Goal: Task Accomplishment & Management: Complete application form

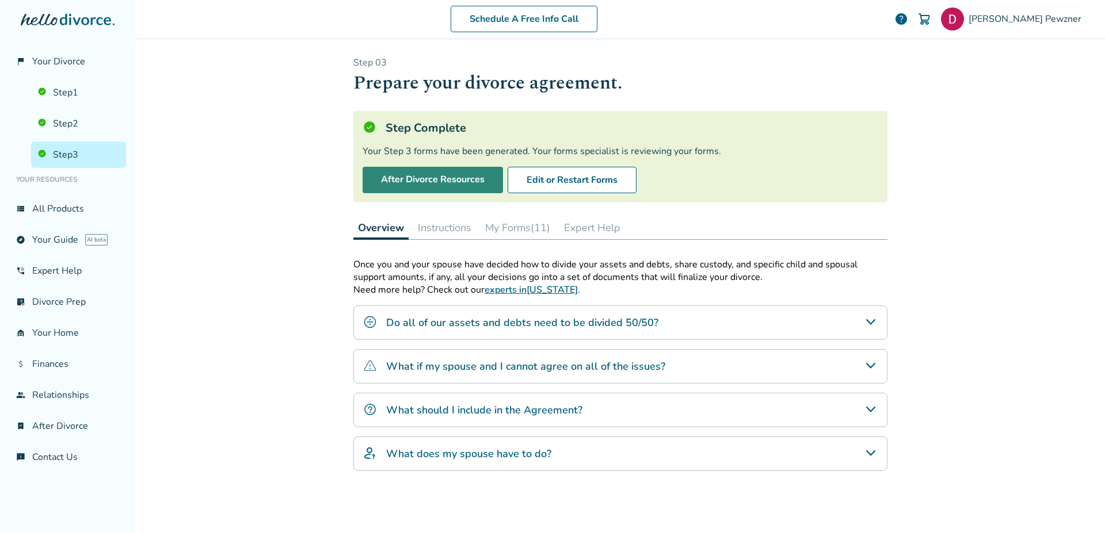
click at [388, 175] on link "After Divorce Resources" at bounding box center [433, 180] width 140 height 26
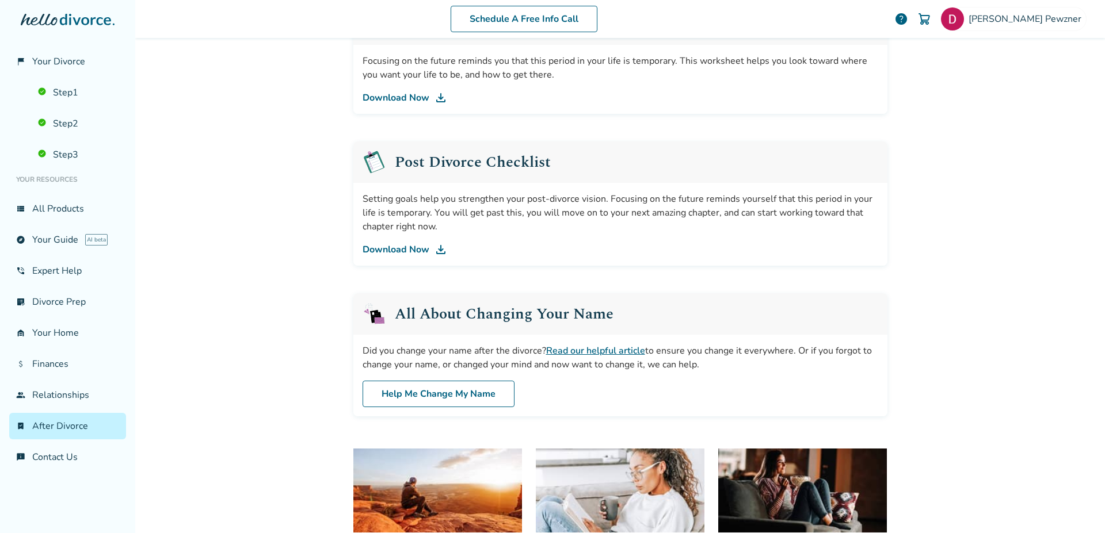
scroll to position [152, 0]
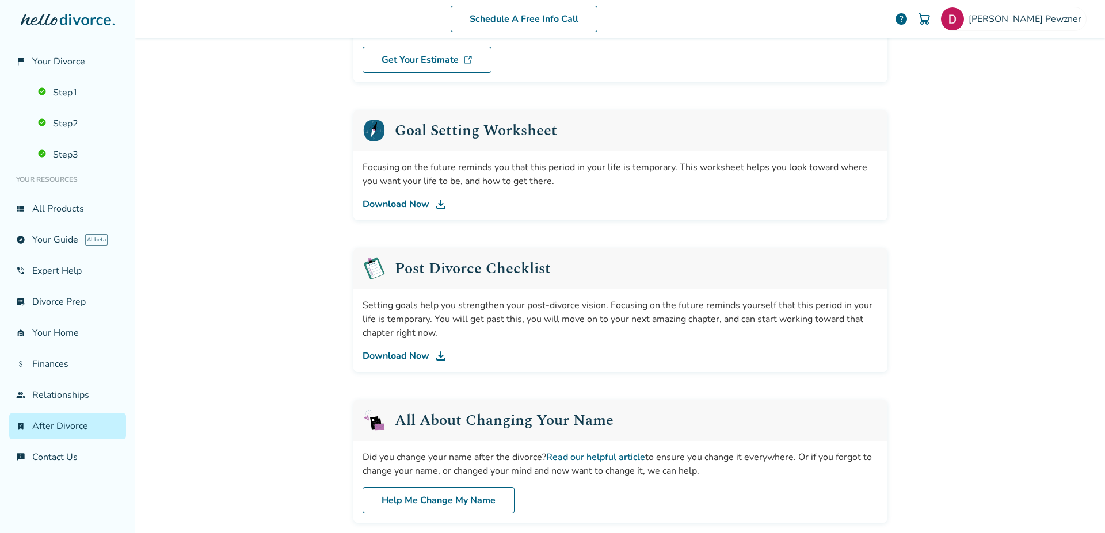
click at [435, 352] on img at bounding box center [441, 356] width 14 height 14
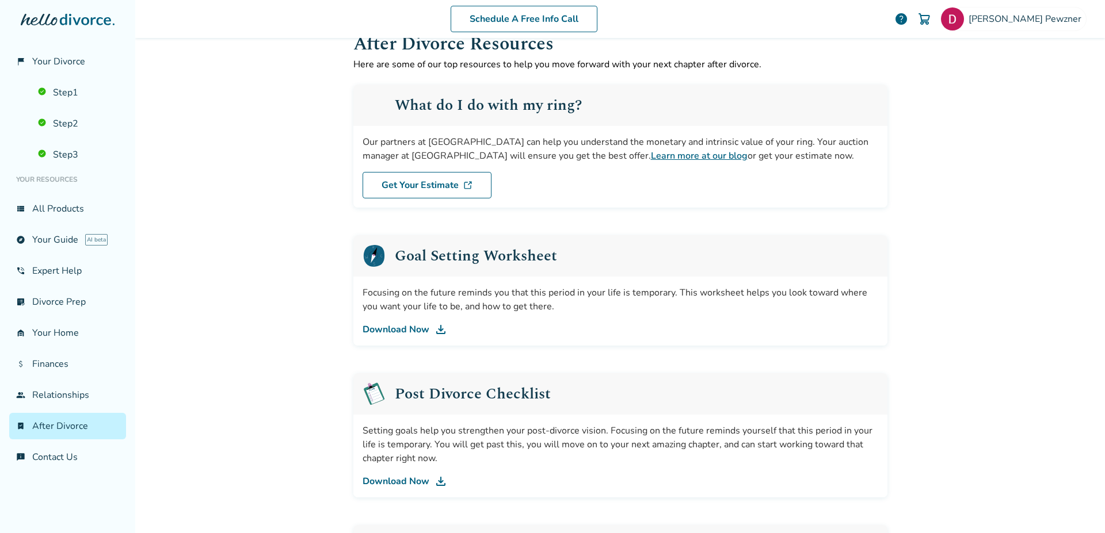
scroll to position [0, 0]
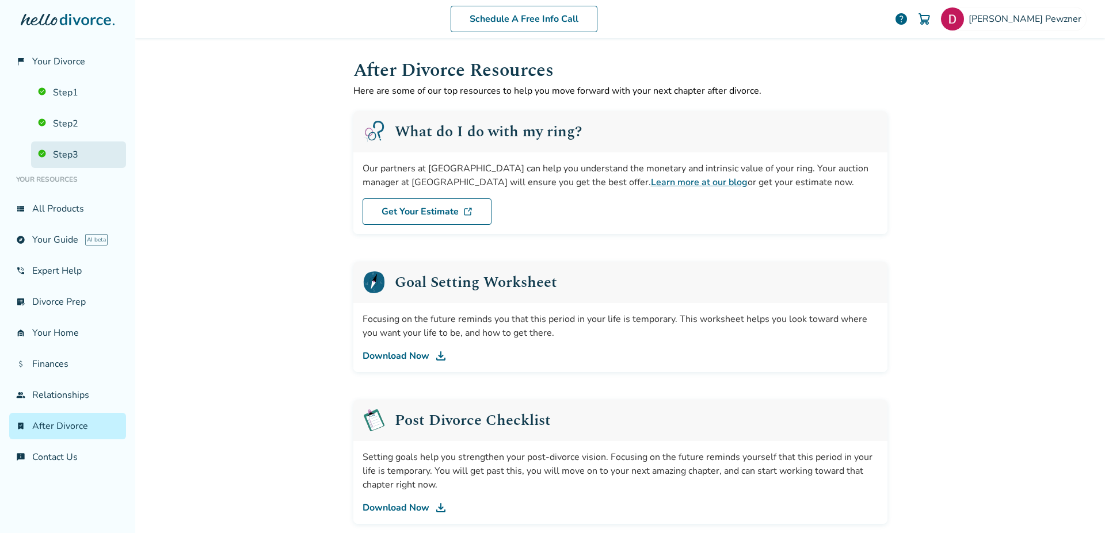
click at [96, 146] on link "Step 3" at bounding box center [78, 155] width 95 height 26
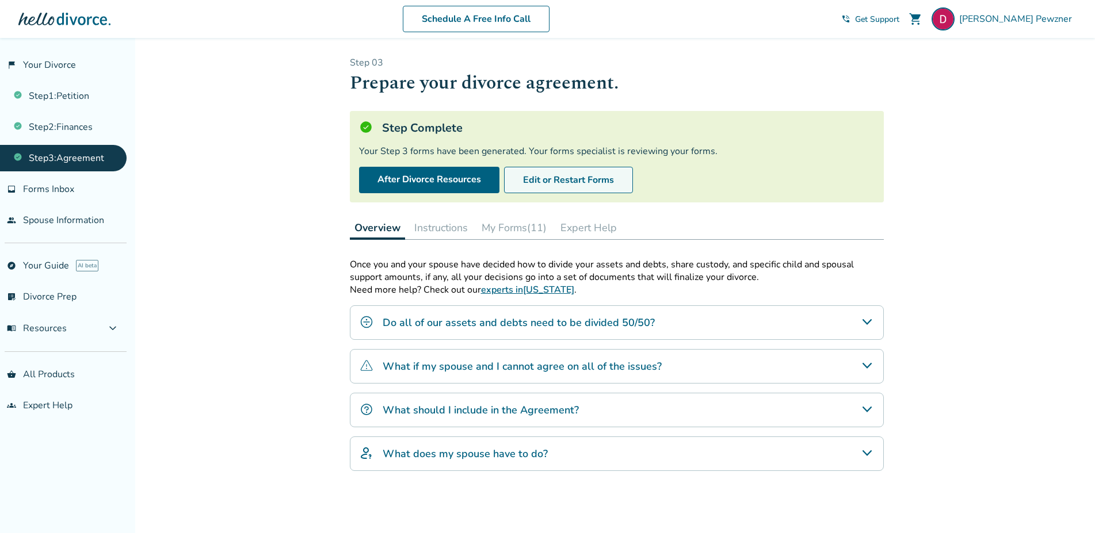
click at [537, 190] on button "Edit or Restart Forms" at bounding box center [568, 180] width 129 height 26
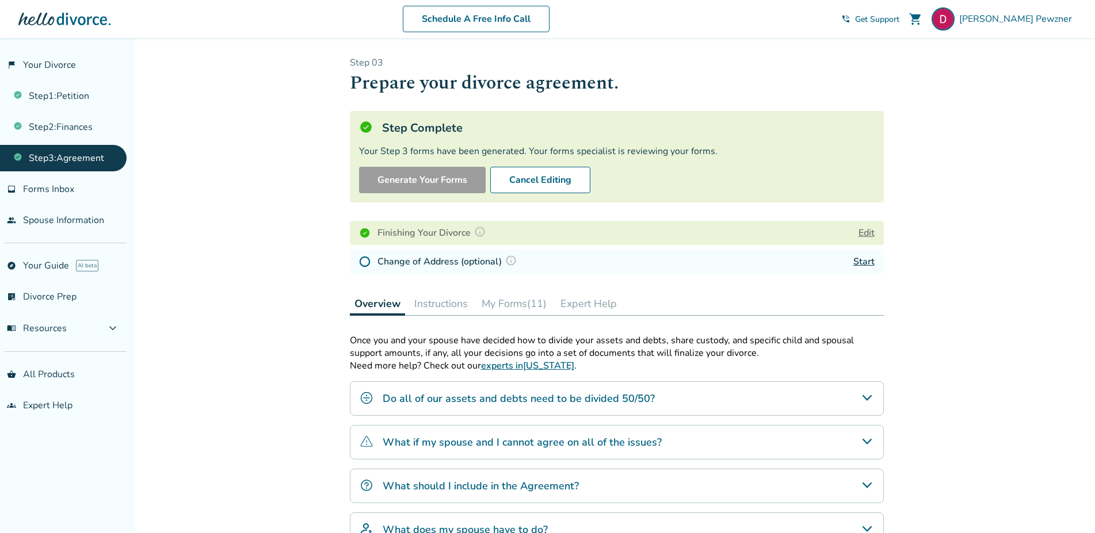
click at [861, 266] on link "Start" at bounding box center [863, 262] width 21 height 13
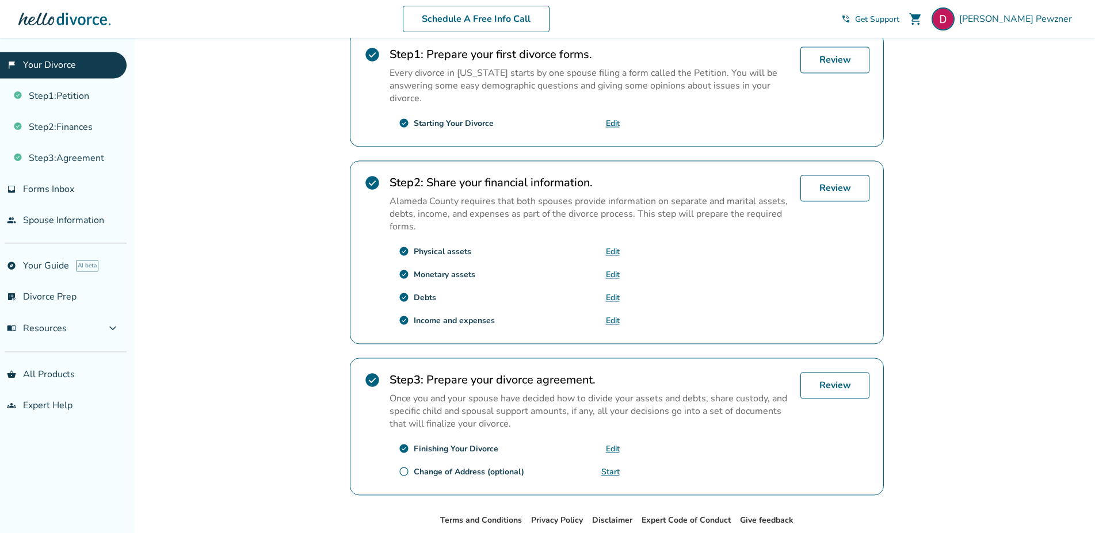
scroll to position [293, 0]
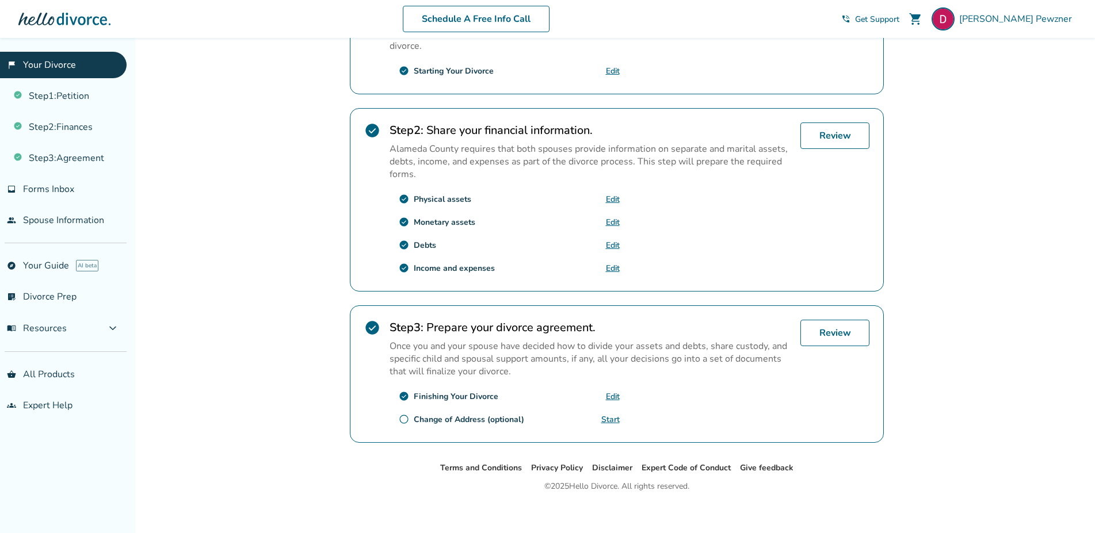
click at [614, 397] on link "Edit" at bounding box center [613, 396] width 14 height 11
click at [67, 156] on link "Step 3 : Agreement" at bounding box center [63, 158] width 127 height 26
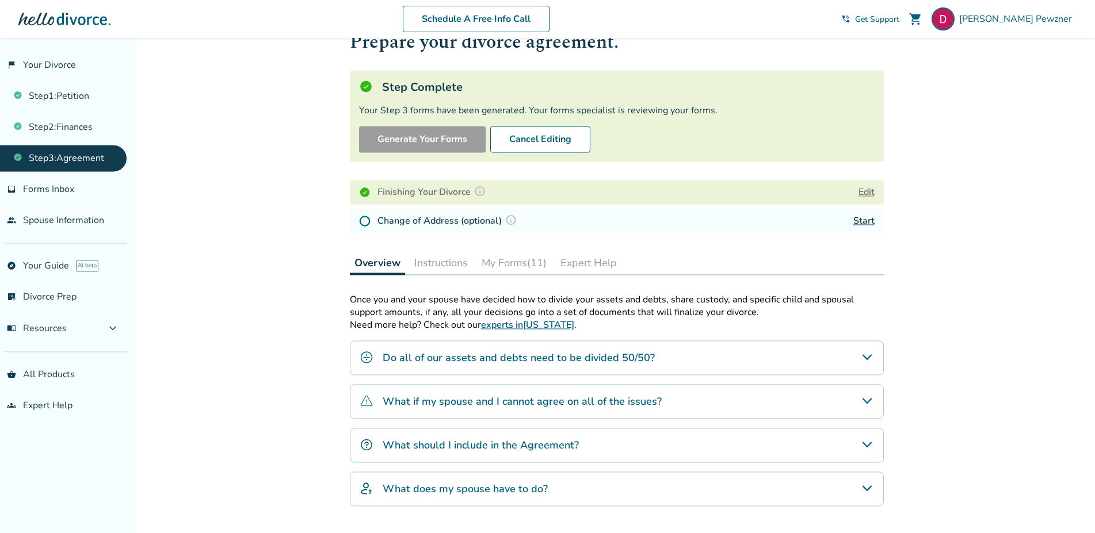
scroll to position [59, 0]
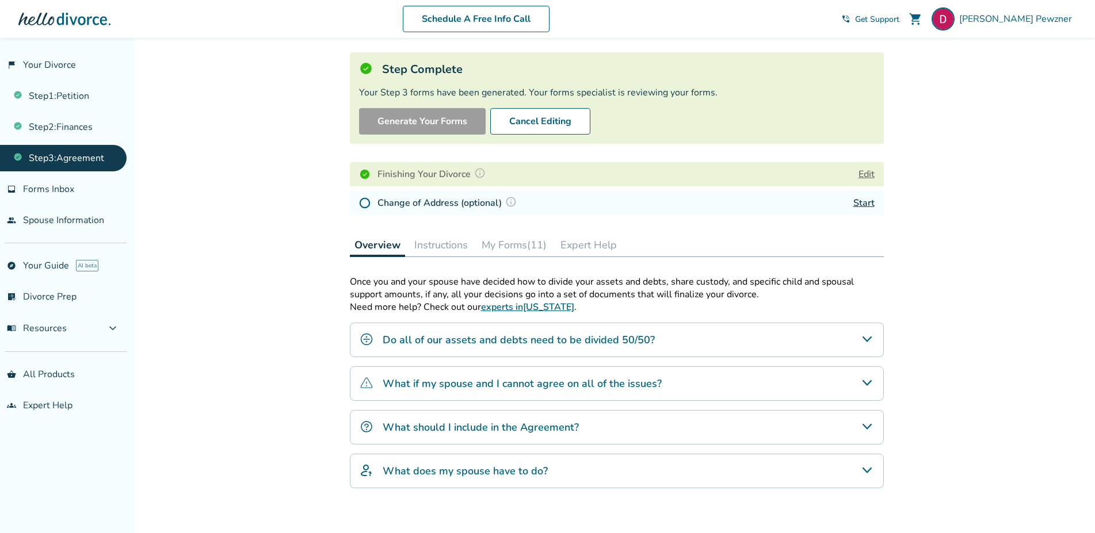
click at [510, 246] on button "My Forms (11)" at bounding box center [514, 245] width 74 height 23
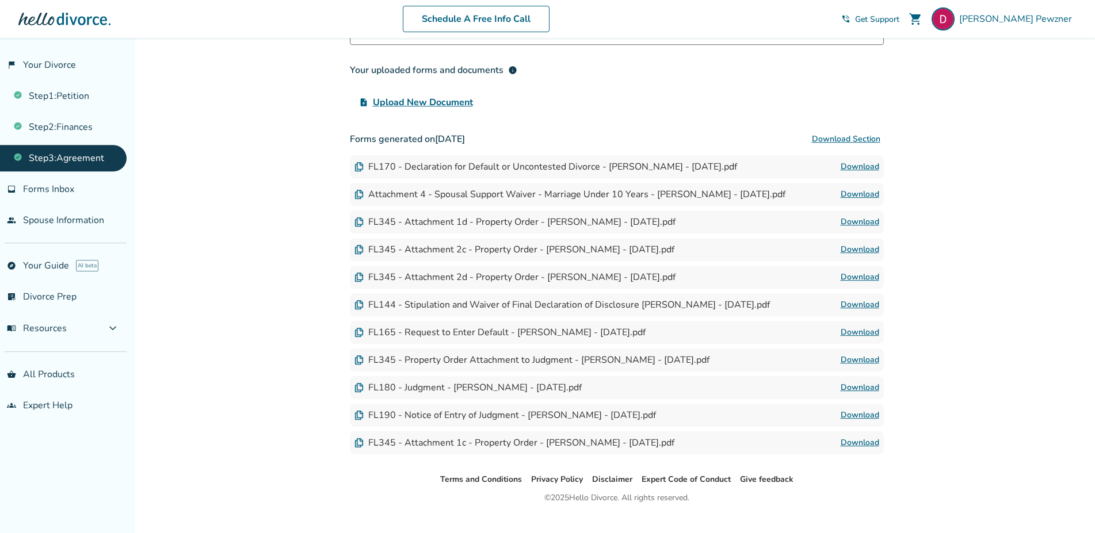
scroll to position [333, 0]
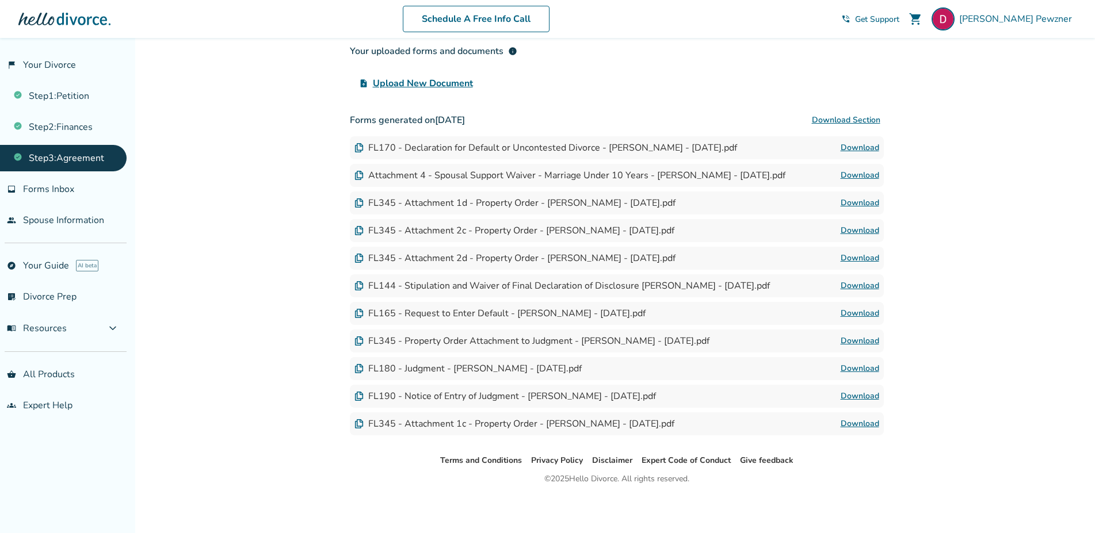
click at [861, 143] on link "Download" at bounding box center [860, 148] width 39 height 14
click at [78, 153] on link "Step 3 : Agreement" at bounding box center [63, 158] width 127 height 26
